Goal: Register for event/course

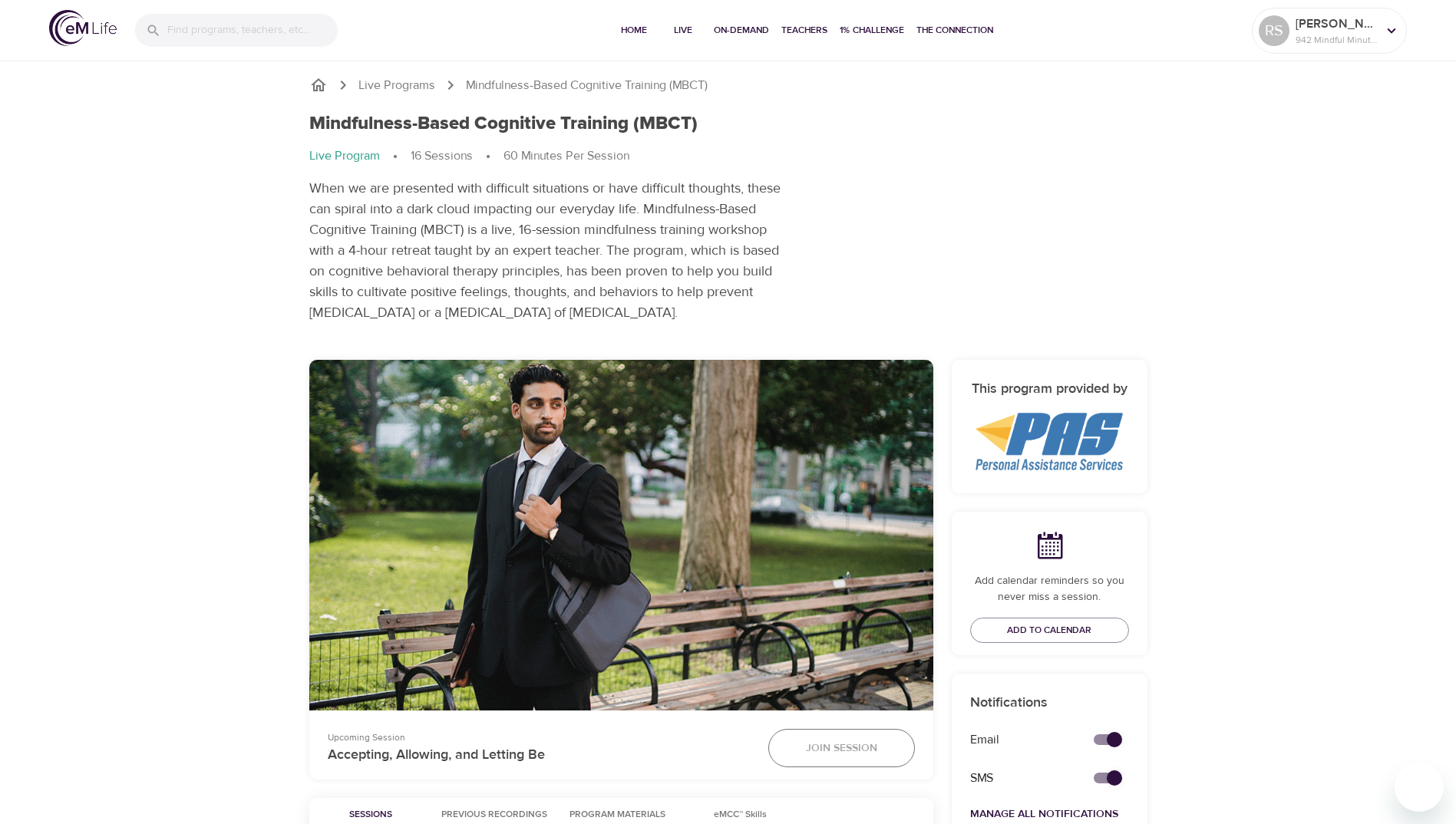
click at [857, 760] on button "Join Session" at bounding box center [842, 748] width 146 height 38
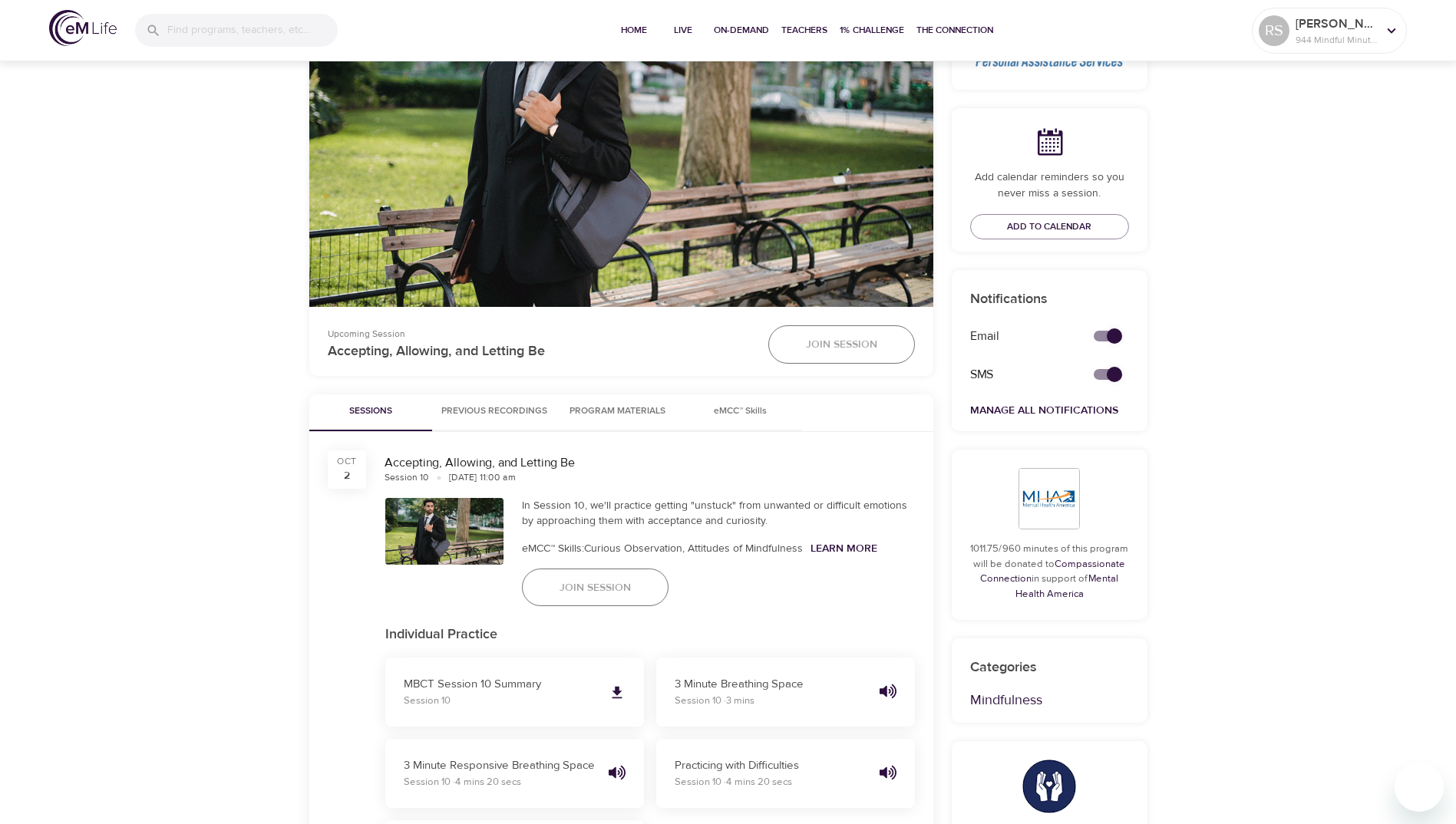
scroll to position [412, 0]
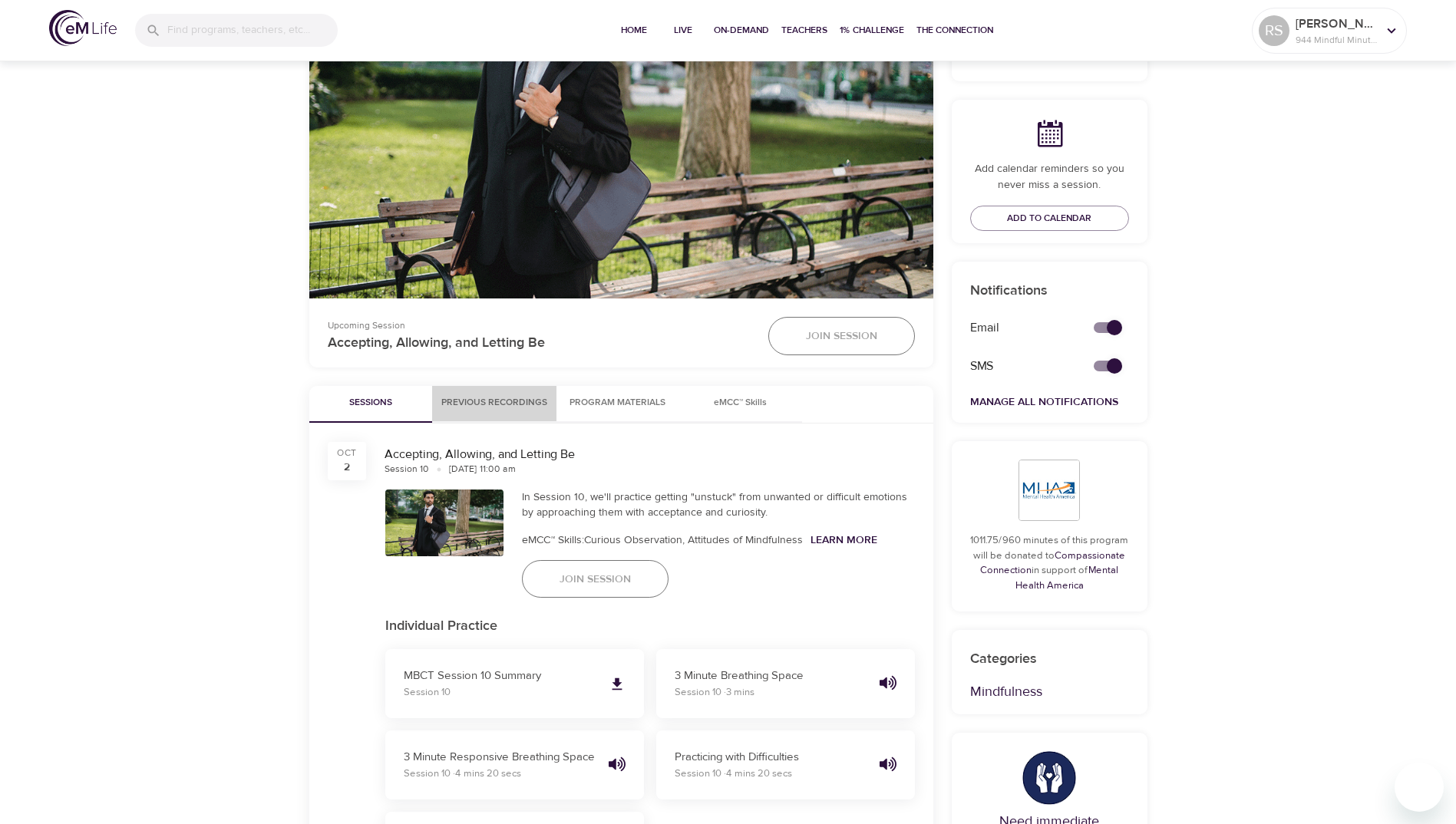
click at [512, 401] on span "Previous Recordings" at bounding box center [494, 403] width 105 height 17
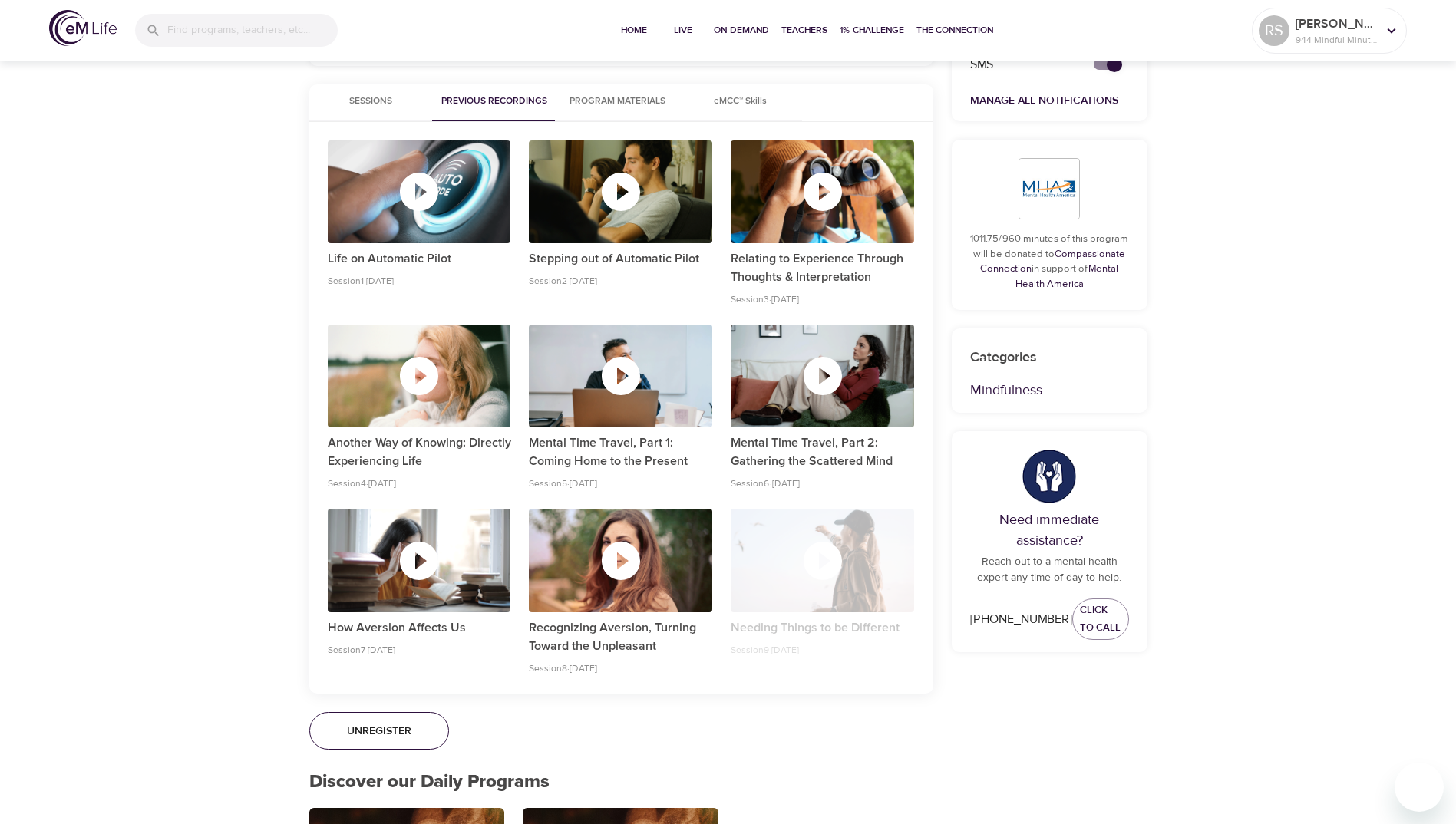
scroll to position [685, 0]
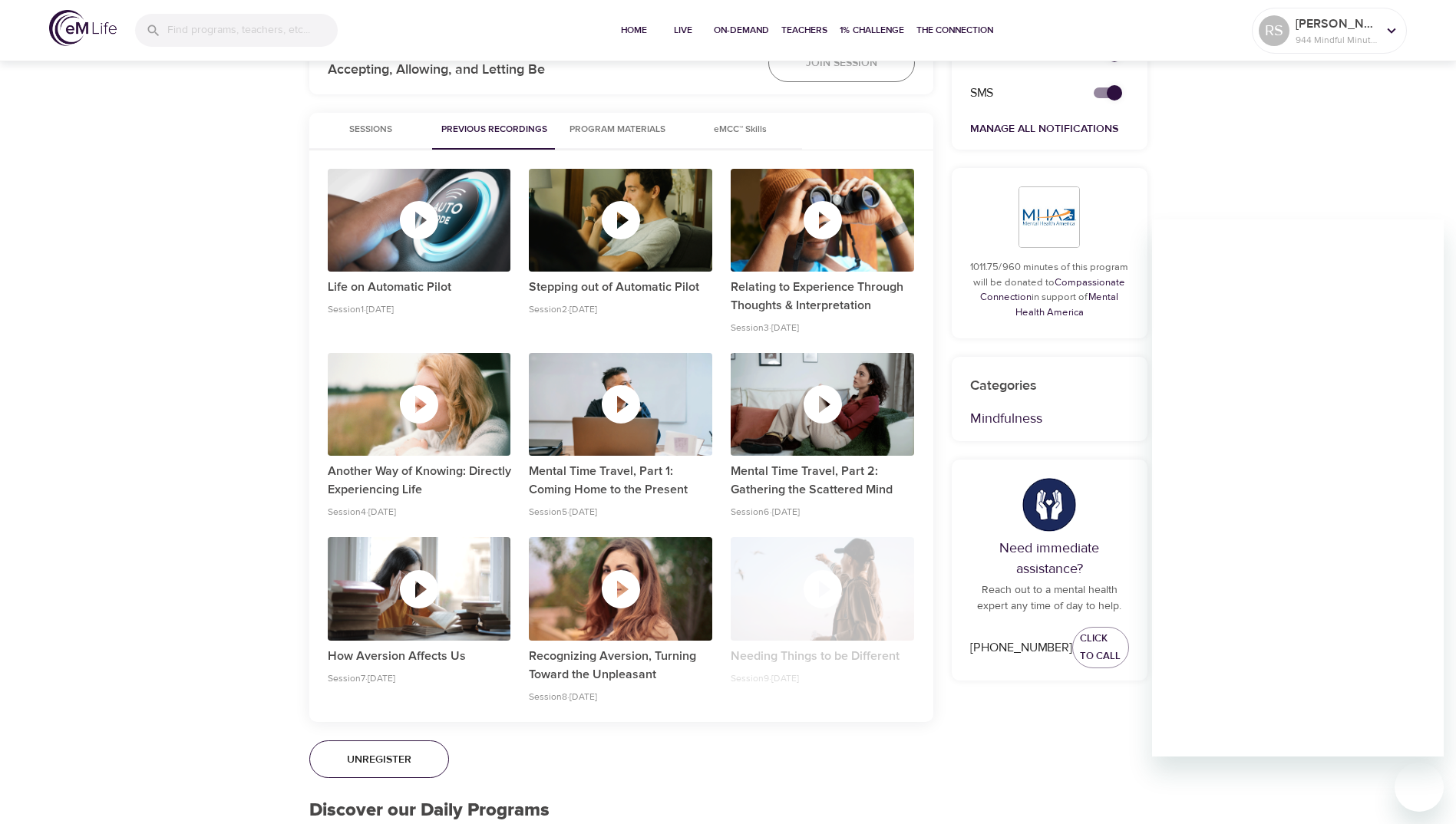
click at [1275, 183] on div "Live Programs Mindfulness-Based Cognitive Training (MBCT) Mindfulness-Based Cog…" at bounding box center [728, 639] width 1456 height 2651
click at [1297, 159] on div "Live Programs Mindfulness-Based Cognitive Training (MBCT) Mindfulness-Based Cog…" at bounding box center [728, 639] width 1456 height 2651
